Goal: Information Seeking & Learning: Check status

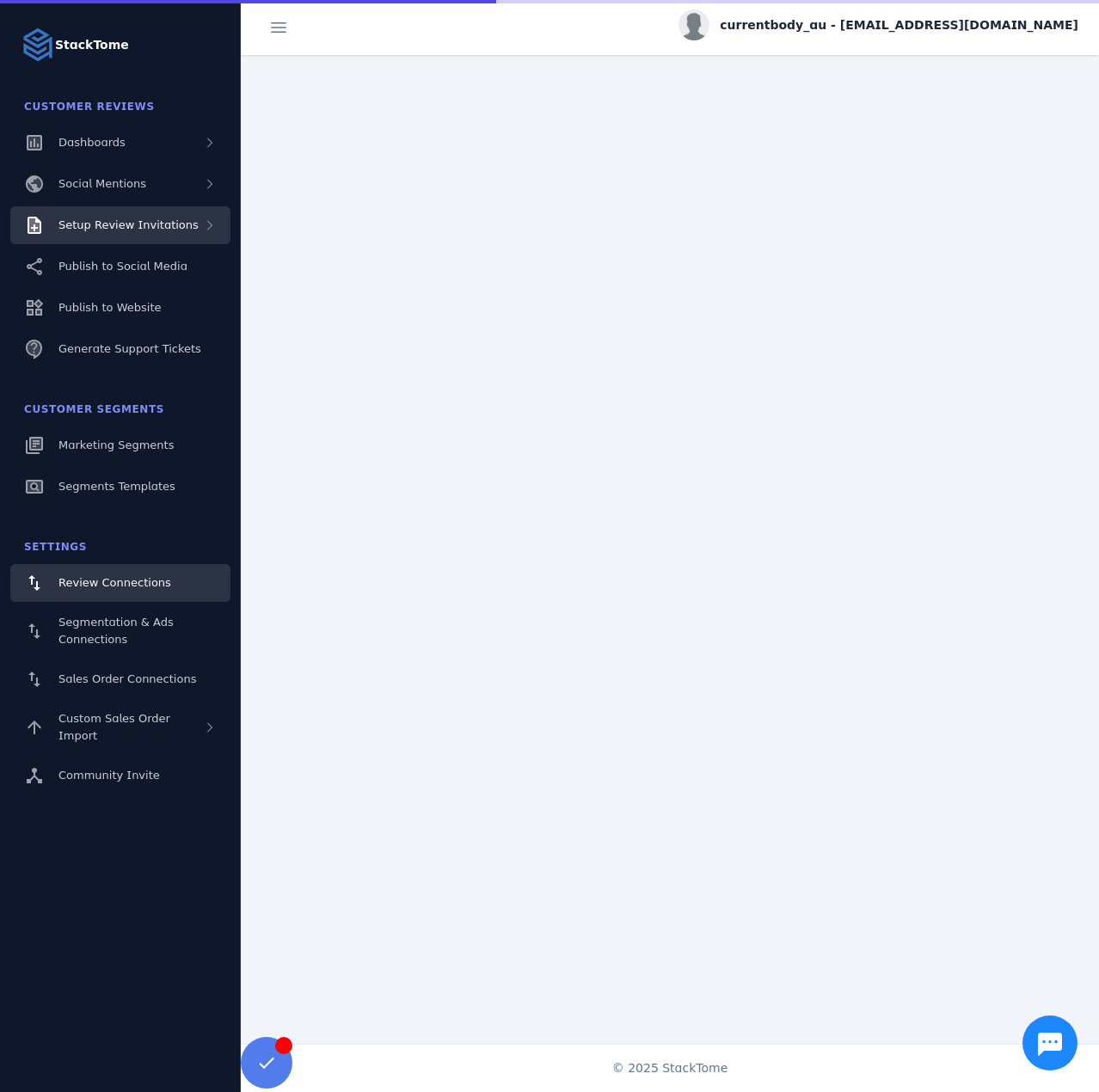
click at [169, 225] on span "Setup Review Invitations" at bounding box center [128, 225] width 140 height 13
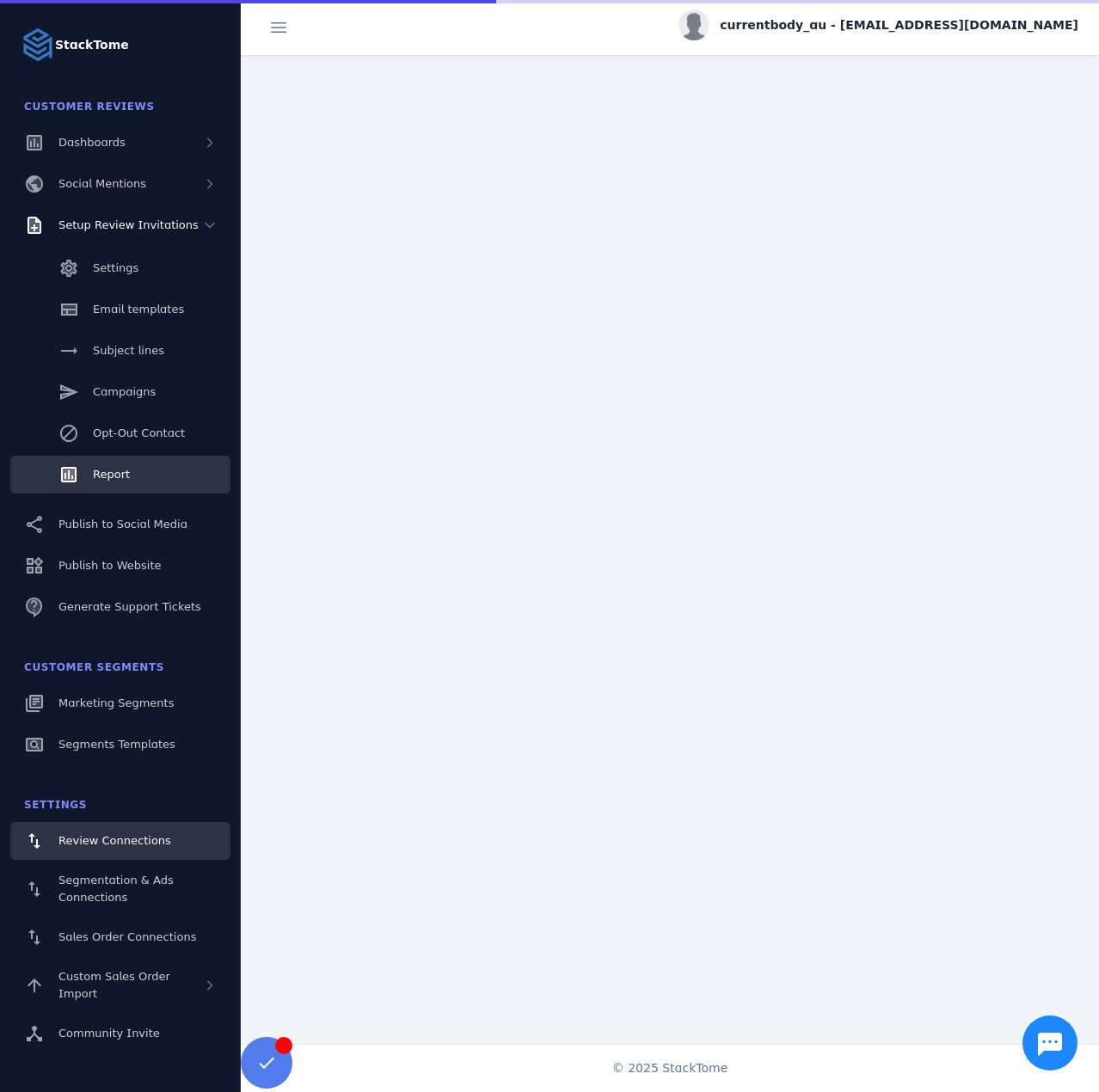
click at [119, 471] on span "Report" at bounding box center [111, 474] width 37 height 13
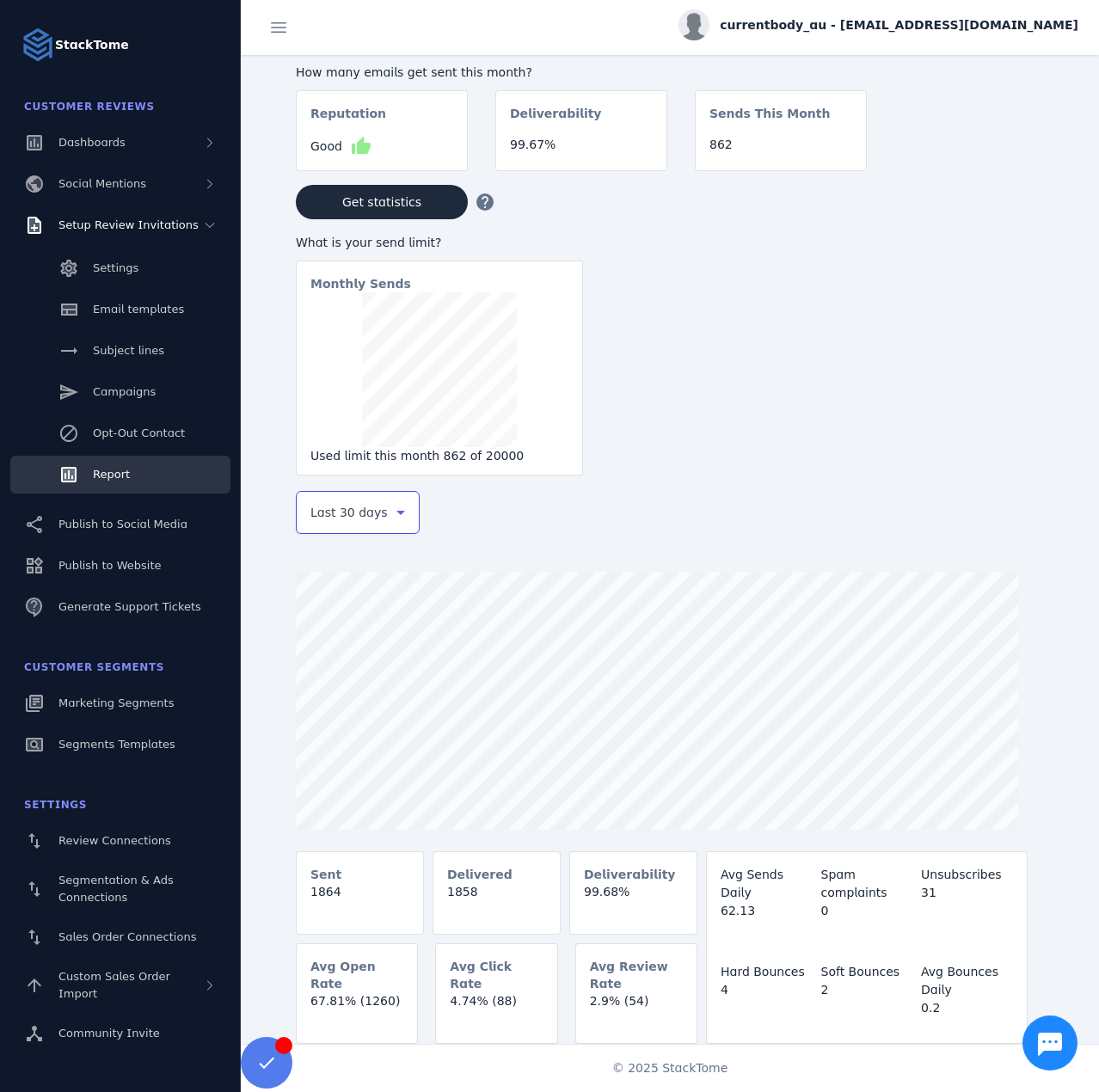
click at [339, 512] on span "Last 30 days" at bounding box center [349, 512] width 77 height 20
click at [349, 631] on mat-option "Last 7 days" at bounding box center [358, 649] width 124 height 42
drag, startPoint x: 911, startPoint y: 15, endPoint x: 929, endPoint y: 45, distance: 35.0
click at [912, 15] on div "currentbody_au - [EMAIL_ADDRESS][DOMAIN_NAME]" at bounding box center [877, 24] width 400 height 31
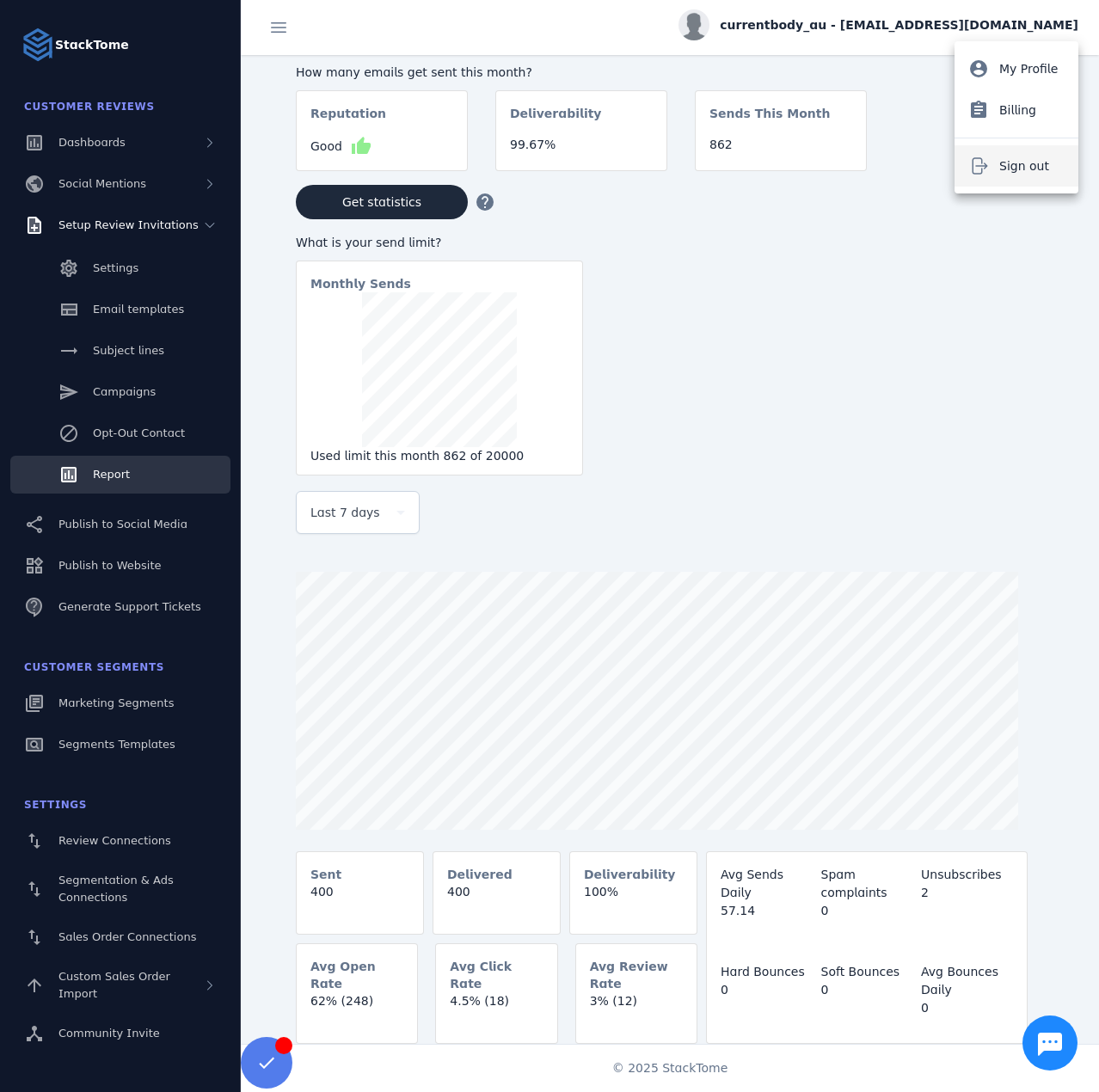
click at [990, 170] on button "Sign out" at bounding box center [1016, 166] width 124 height 42
